Goal: Information Seeking & Learning: Find specific fact

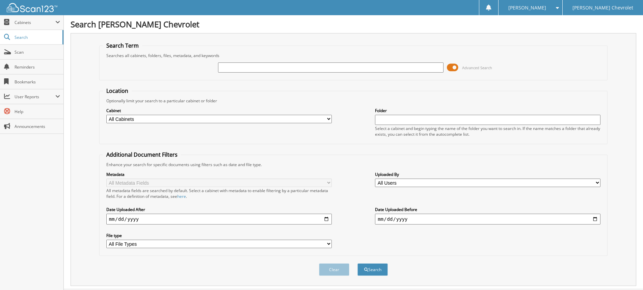
click at [259, 69] on input "text" at bounding box center [331, 67] width 226 height 10
type input "[PERSON_NAME]"
click at [358, 263] on button "Search" at bounding box center [373, 269] width 30 height 12
click at [38, 10] on img at bounding box center [32, 7] width 51 height 9
